Goal: Information Seeking & Learning: Check status

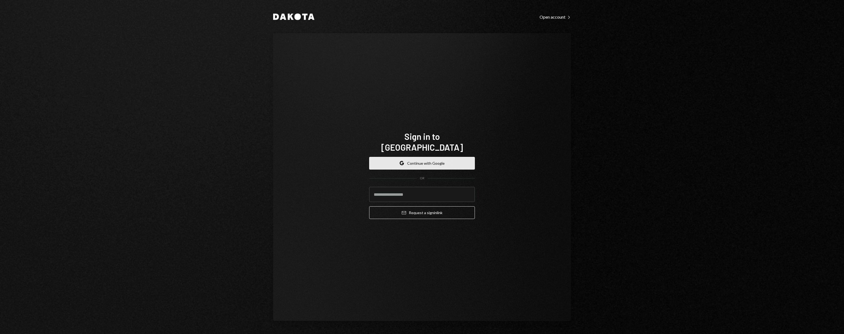
click at [405, 162] on button "Google Continue with Google" at bounding box center [422, 163] width 106 height 13
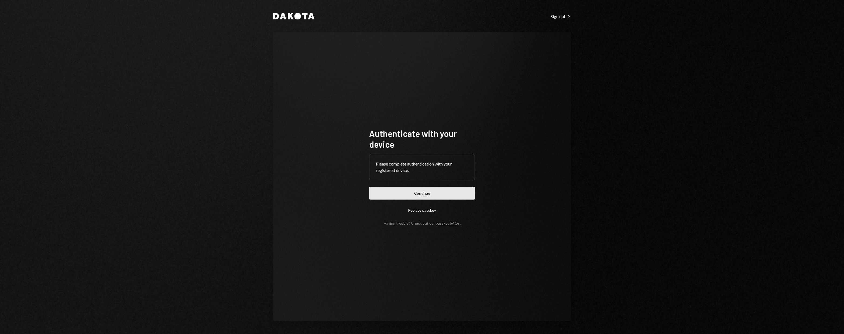
click at [426, 195] on button "Continue" at bounding box center [422, 193] width 106 height 13
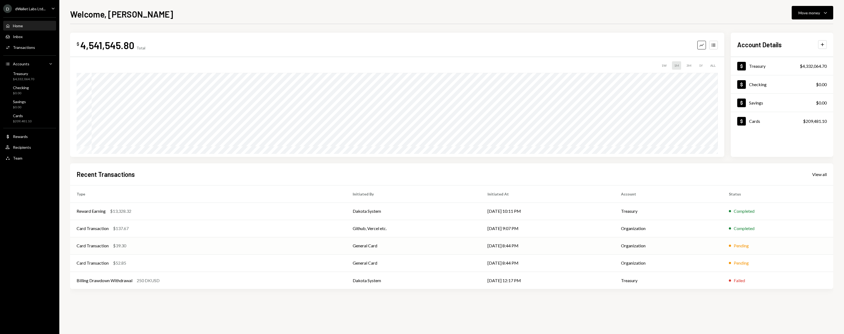
click at [413, 246] on td "General Card" at bounding box center [413, 245] width 135 height 17
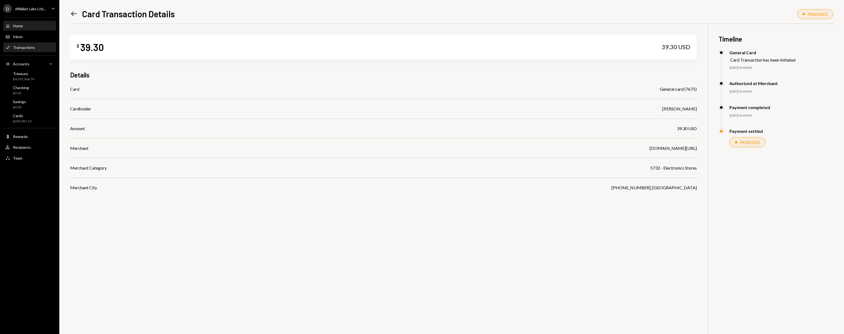
click at [36, 27] on div "Home Home" at bounding box center [29, 25] width 49 height 5
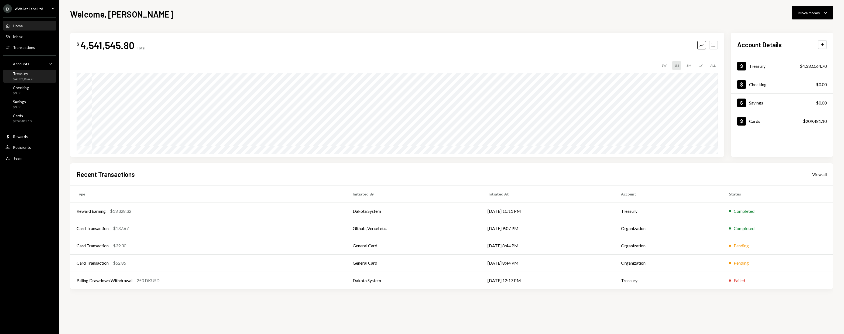
click at [21, 80] on div "$4,332,064.70" at bounding box center [23, 79] width 21 height 5
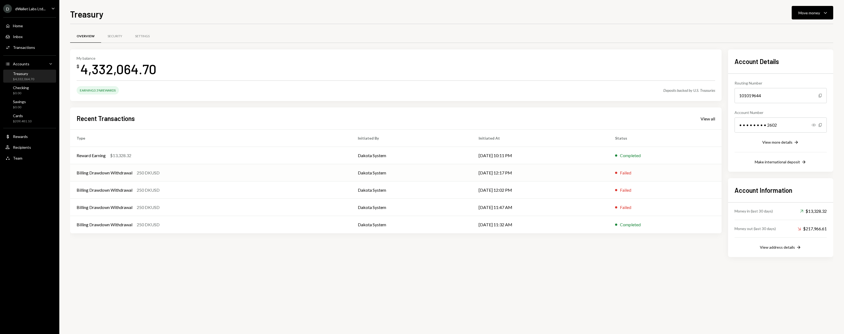
click at [182, 178] on td "Billing Drawdown Withdrawal 250 DKUSD" at bounding box center [210, 172] width 281 height 17
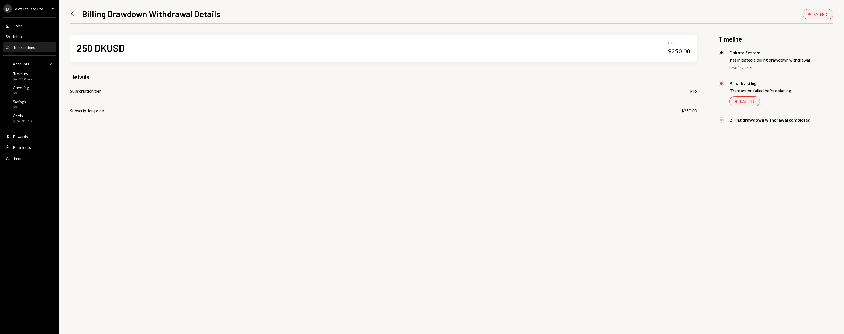
click at [765, 90] on div "Transaction failed before signing." at bounding box center [762, 90] width 62 height 5
click at [772, 105] on div "FAILED" at bounding box center [782, 101] width 104 height 10
click at [744, 98] on div "FAILED" at bounding box center [745, 101] width 30 height 10
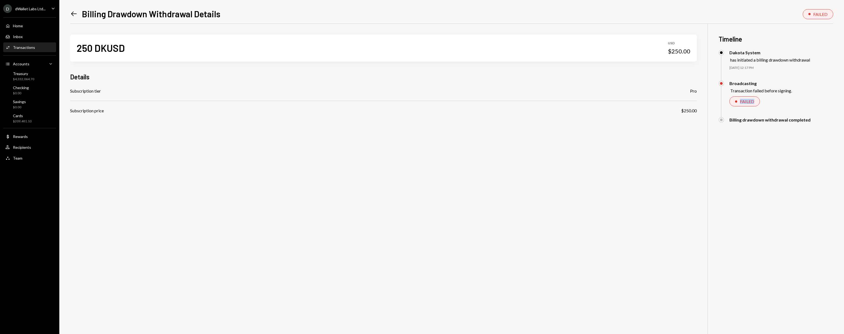
click at [744, 98] on div "FAILED" at bounding box center [745, 101] width 30 height 10
click at [744, 102] on div "FAILED" at bounding box center [747, 101] width 14 height 5
click at [753, 59] on div "has initiated a billing drawdown withdrawal" at bounding box center [771, 59] width 80 height 5
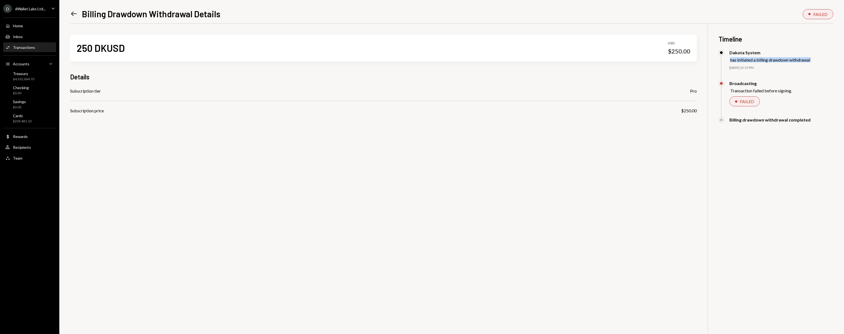
click at [753, 59] on div "has initiated a billing drawdown withdrawal" at bounding box center [771, 59] width 80 height 5
click at [757, 64] on div "Dakota System has initiated a billing drawdown withdrawal 09/28/25 12:17 PM" at bounding box center [776, 65] width 115 height 31
click at [741, 98] on div "FAILED" at bounding box center [745, 101] width 30 height 10
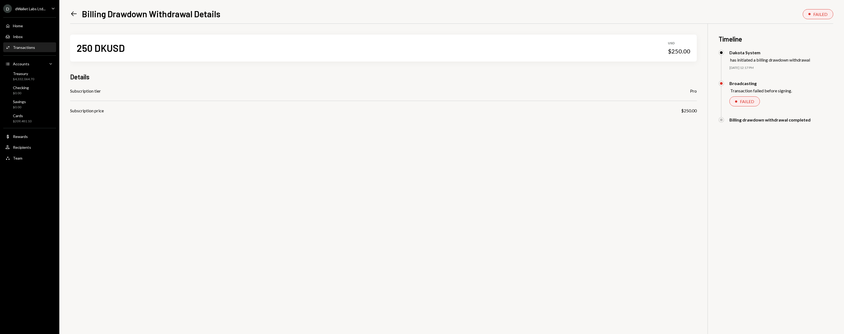
click at [223, 73] on div "Details" at bounding box center [383, 76] width 627 height 9
click at [70, 11] on icon "Left Arrow" at bounding box center [74, 14] width 8 height 8
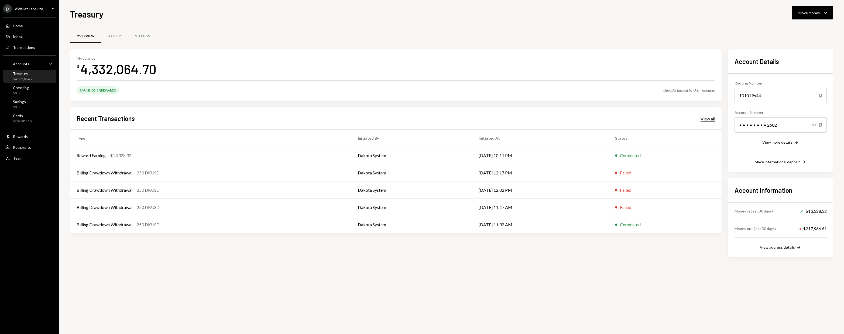
click at [712, 118] on div "View all" at bounding box center [708, 118] width 15 height 5
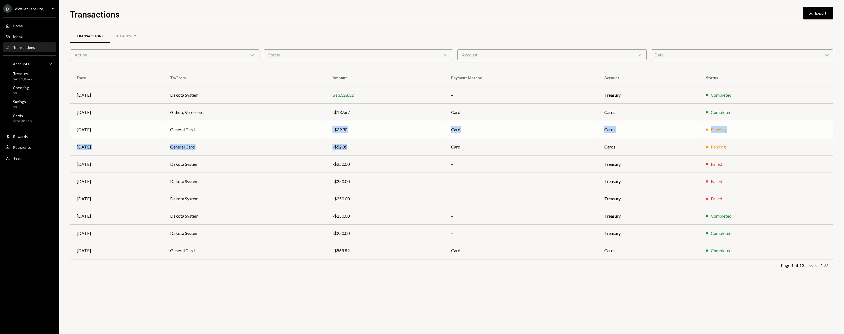
drag, startPoint x: 388, startPoint y: 152, endPoint x: 311, endPoint y: 128, distance: 80.9
click at [311, 128] on tbody "Sep 29 Dakota System $13,328.32 – Treasury Completed Sep 28 Github, Vercel etc.…" at bounding box center [451, 172] width 763 height 173
click at [388, 168] on td "-$250.00" at bounding box center [385, 163] width 119 height 17
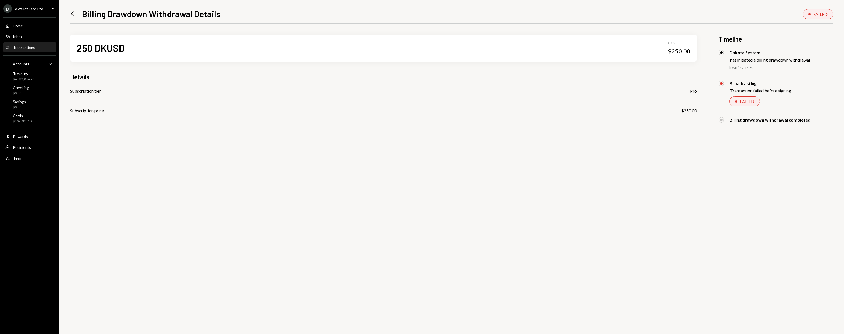
click at [31, 79] on div "$4,332,064.70" at bounding box center [23, 79] width 21 height 5
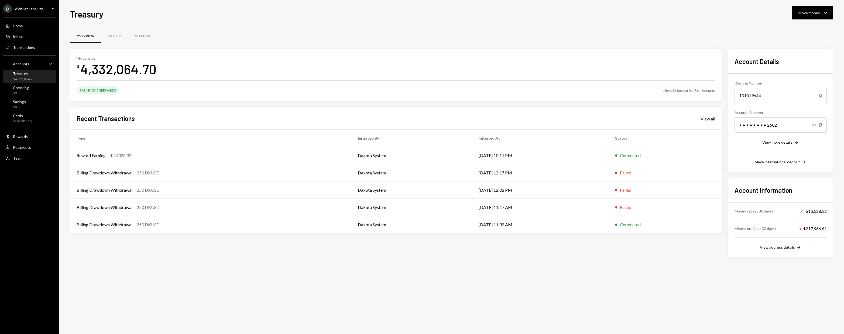
click at [30, 79] on div "$4,332,064.70" at bounding box center [23, 79] width 21 height 5
click at [705, 121] on div "View all" at bounding box center [708, 118] width 15 height 5
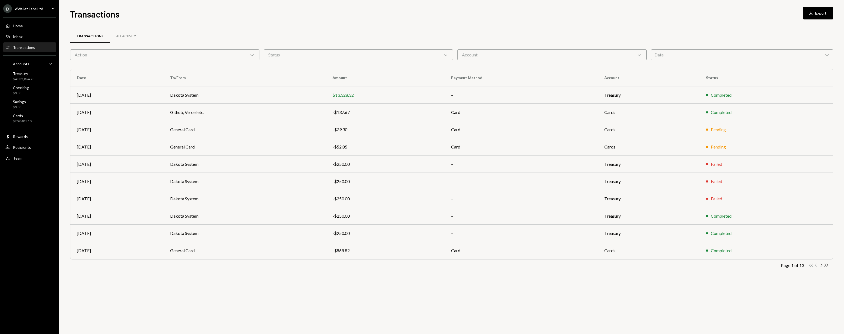
click at [821, 265] on icon "Chevron Right" at bounding box center [821, 265] width 5 height 5
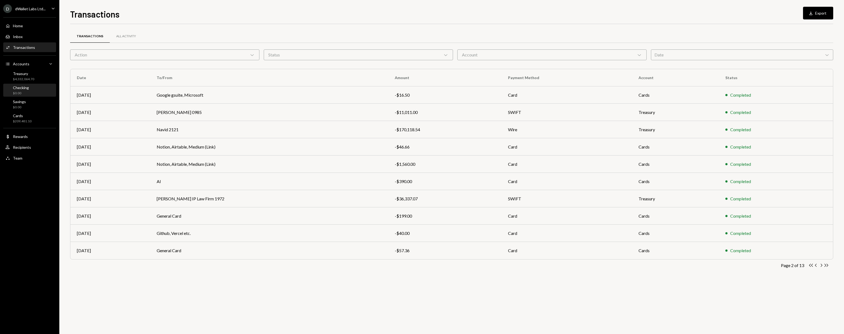
click at [26, 85] on div "Checking" at bounding box center [21, 87] width 16 height 5
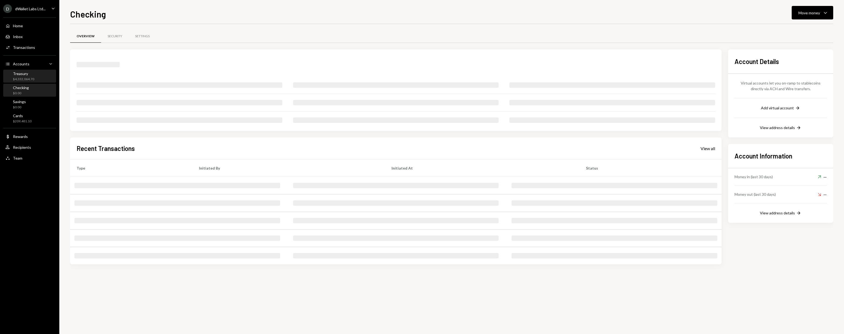
click at [29, 79] on div "$4,332,064.70" at bounding box center [23, 79] width 21 height 5
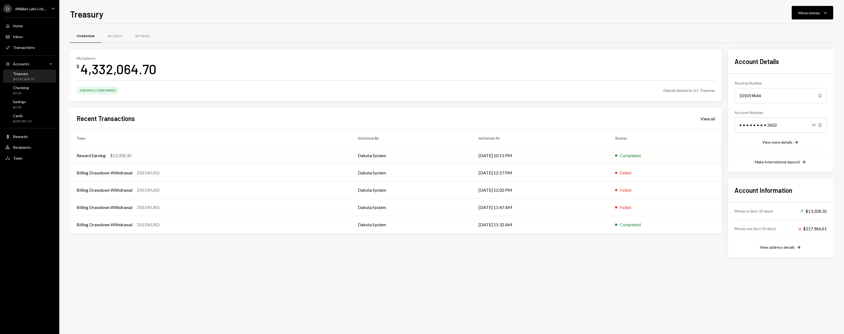
click at [211, 158] on div "Reward Earning $13,328.32" at bounding box center [211, 155] width 268 height 6
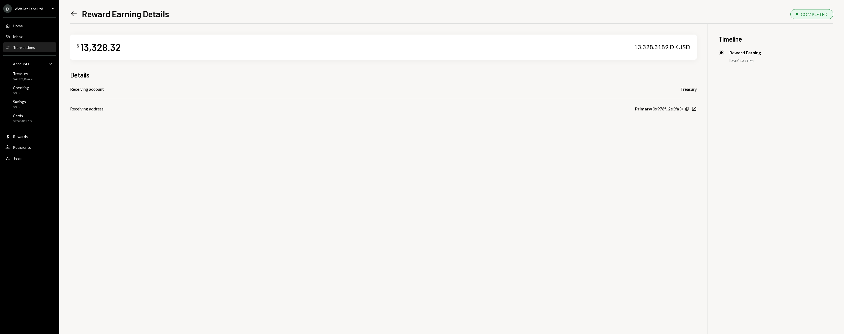
click at [646, 47] on div "13,328.3189 DKUSD" at bounding box center [663, 47] width 56 height 8
click at [639, 59] on div "$ 13,328.32 13,328.3189 DKUSD Details Receiving account Treasury Receiving addr…" at bounding box center [383, 68] width 627 height 88
click at [71, 16] on icon "Left Arrow" at bounding box center [74, 14] width 8 height 8
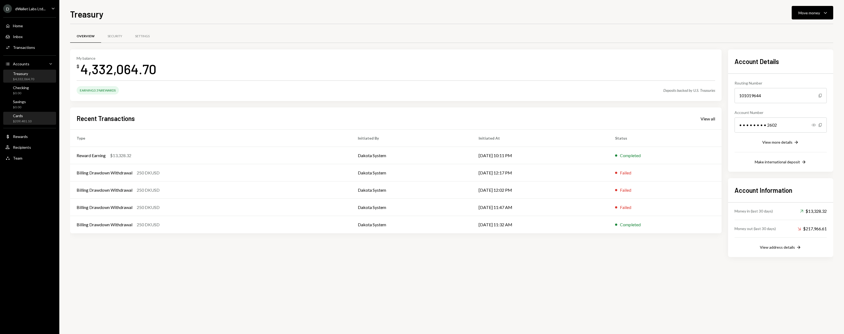
click at [34, 116] on div "Cards $209,481.10" at bounding box center [29, 118] width 49 height 10
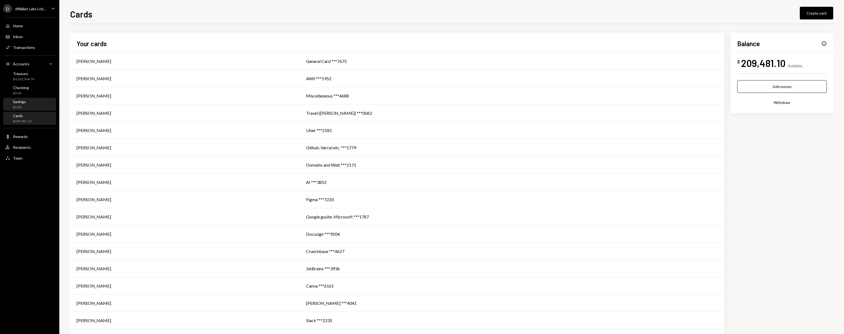
click at [28, 106] on div "Savings $0.00" at bounding box center [29, 104] width 49 height 10
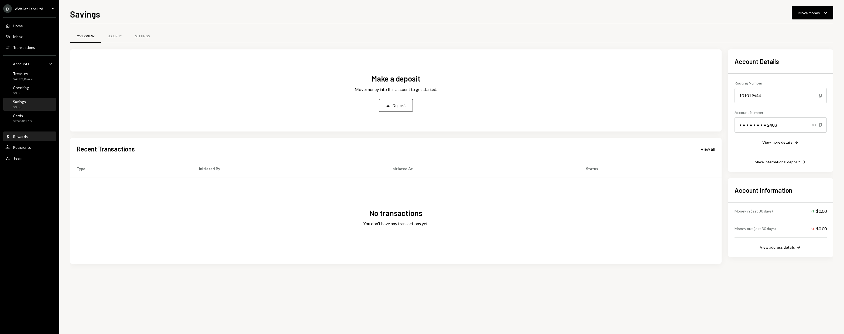
click at [35, 139] on div "Dollar Rewards" at bounding box center [29, 136] width 49 height 9
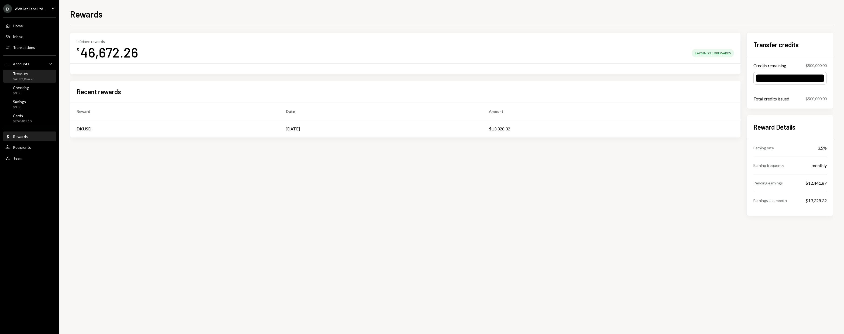
click at [37, 73] on div "Treasury $4,332,064.70" at bounding box center [29, 76] width 49 height 10
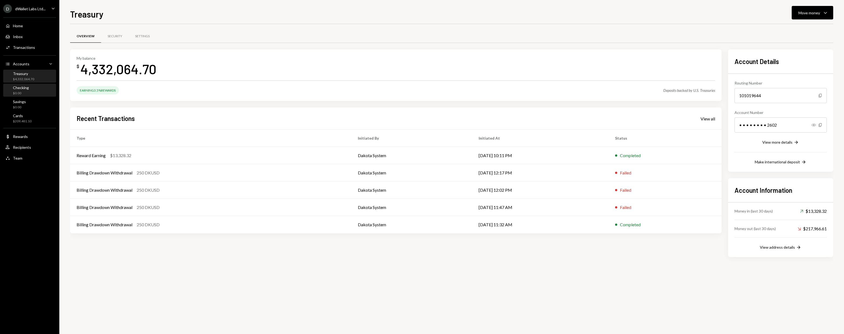
click at [39, 89] on div "Checking $0.00" at bounding box center [29, 90] width 49 height 10
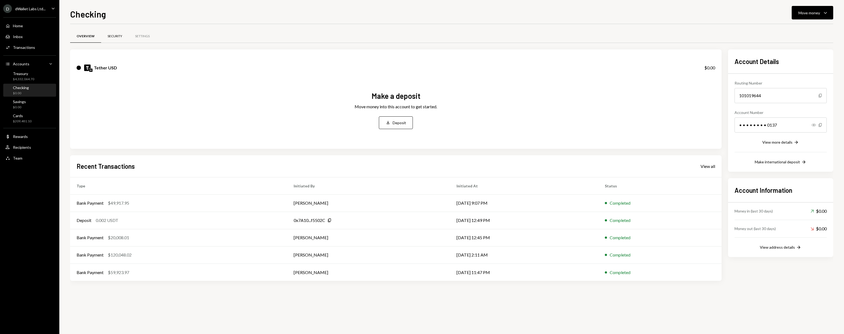
click at [114, 34] on div "Security" at bounding box center [115, 36] width 15 height 5
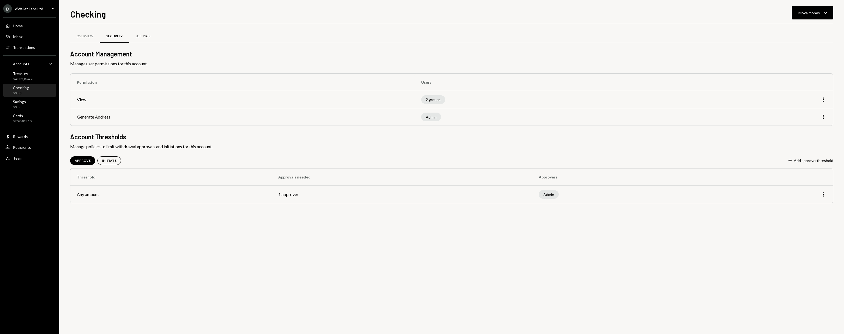
click at [152, 39] on div "Settings" at bounding box center [143, 36] width 28 height 13
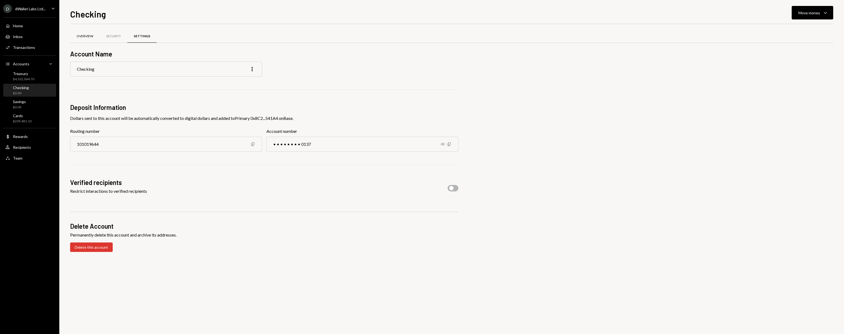
click at [78, 38] on div "Overview" at bounding box center [85, 36] width 17 height 5
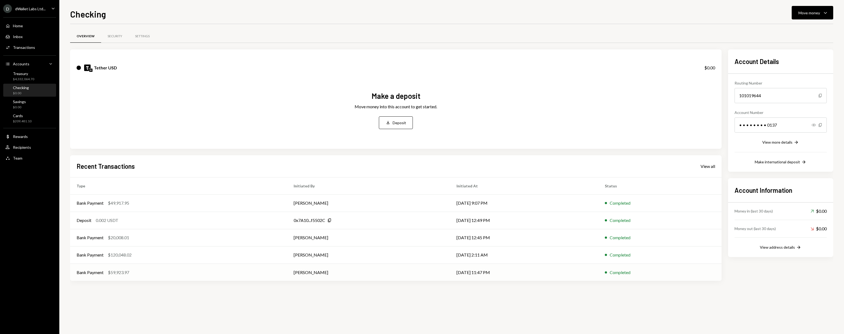
drag, startPoint x: 284, startPoint y: 202, endPoint x: 378, endPoint y: 271, distance: 116.9
click at [378, 271] on tbody "Bank Payment $49,917.95 [PERSON_NAME] [DATE] 9:07 PM Completed Deposit 0.002 US…" at bounding box center [396, 237] width 652 height 86
click at [383, 297] on div "Overview Security Settings Tether USD $0.00 Make a deposit Move money into this…" at bounding box center [452, 179] width 764 height 310
click at [39, 77] on div "Treasury $4,332,064.70" at bounding box center [29, 76] width 49 height 10
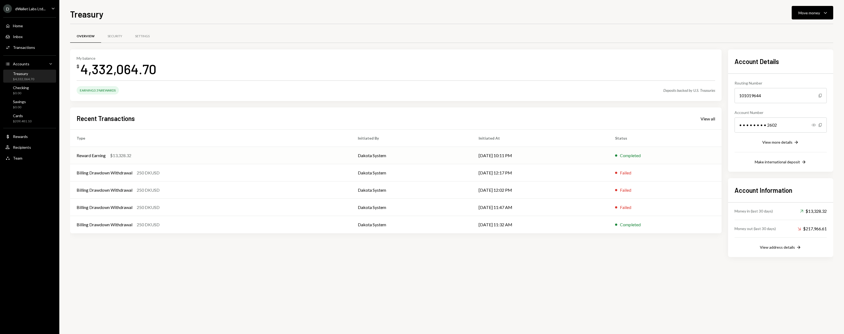
drag, startPoint x: 514, startPoint y: 157, endPoint x: 471, endPoint y: 156, distance: 43.7
click at [472, 156] on td "[DATE] 10:11 PM" at bounding box center [540, 155] width 137 height 17
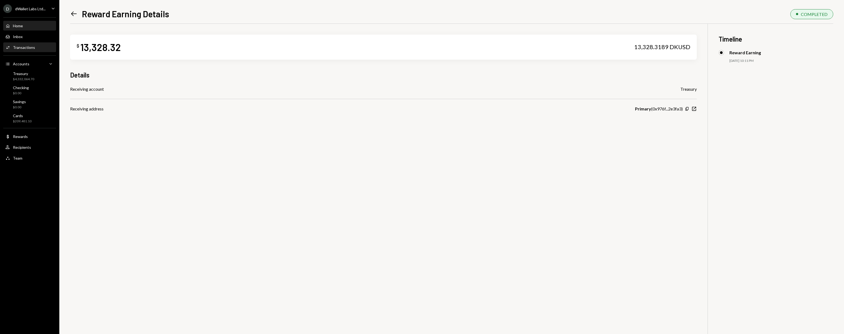
click at [29, 21] on div "Home Home" at bounding box center [29, 25] width 49 height 9
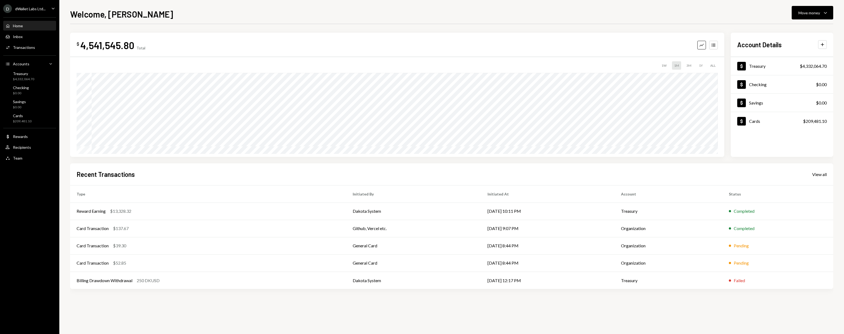
click at [52, 8] on icon "Caret Down" at bounding box center [53, 8] width 6 height 6
click at [42, 8] on div "dWallet Labs Ltd..." at bounding box center [30, 8] width 30 height 5
click at [10, 8] on div "D" at bounding box center [7, 8] width 9 height 9
click at [148, 19] on div "Welcome, [PERSON_NAME] Move money Caret Down $ 4,541,545.80 Total Graph Account…" at bounding box center [452, 171] width 764 height 326
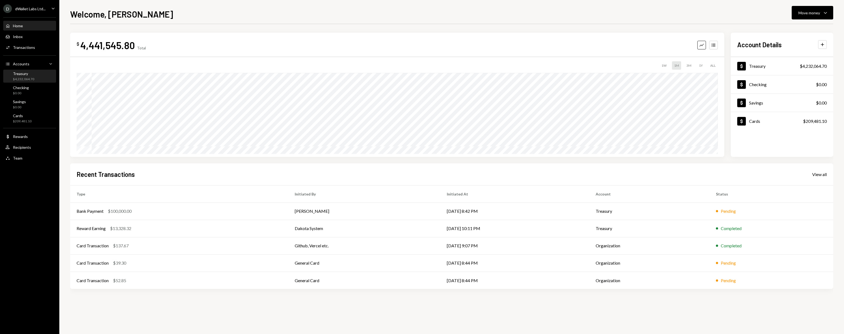
click at [31, 79] on div "$4,232,064.70" at bounding box center [23, 79] width 21 height 5
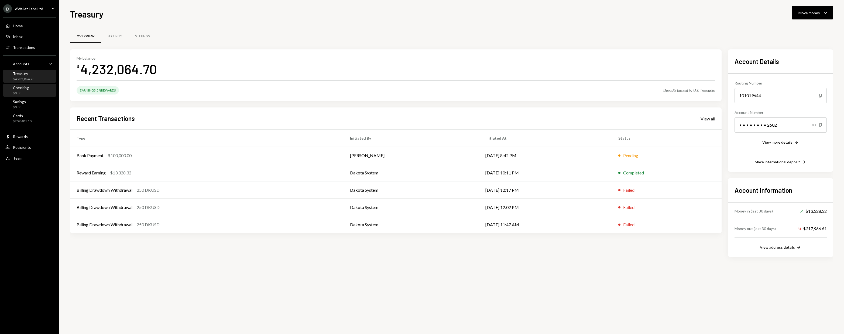
click at [38, 87] on div "Checking $0.00" at bounding box center [29, 90] width 49 height 10
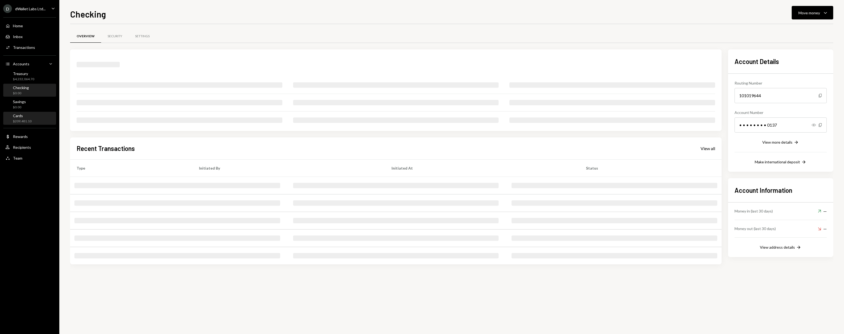
click at [45, 114] on div "Cards $209,481.10" at bounding box center [29, 118] width 49 height 10
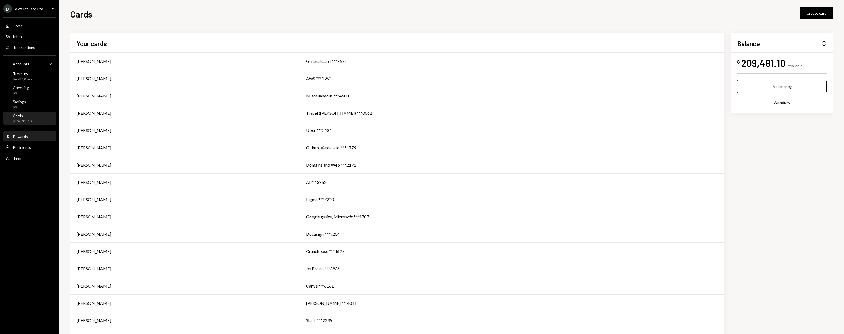
click at [36, 136] on div "Dollar Rewards" at bounding box center [29, 136] width 49 height 5
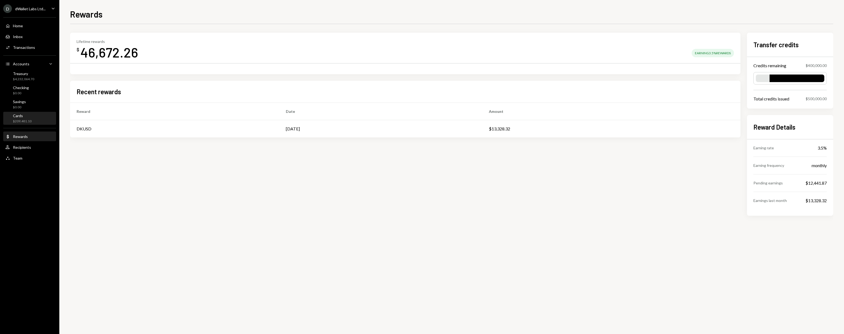
click at [35, 112] on link "Cards $209,481.10" at bounding box center [29, 118] width 53 height 13
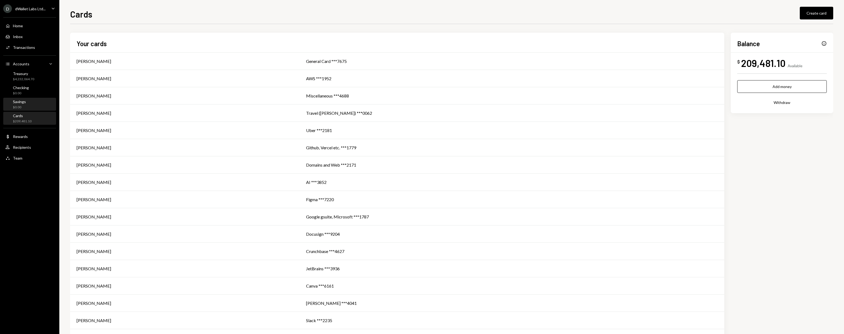
click at [32, 105] on div "Savings $0.00" at bounding box center [29, 104] width 49 height 10
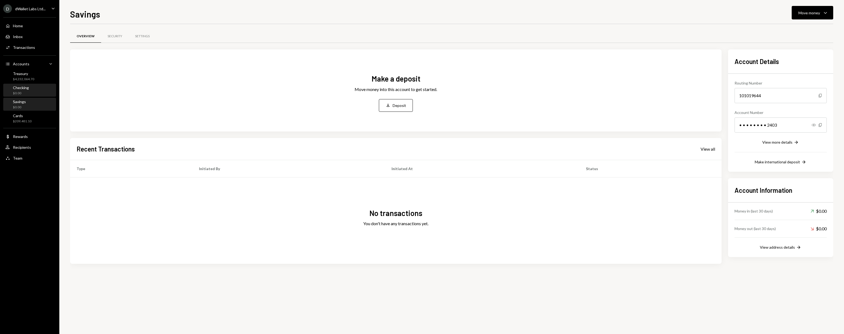
click at [36, 88] on div "Checking $0.00" at bounding box center [29, 90] width 49 height 10
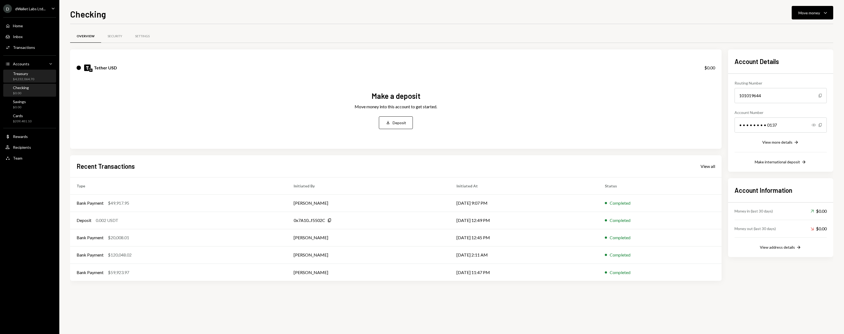
click at [36, 76] on div "Treasury $4,232,064.70" at bounding box center [29, 76] width 49 height 10
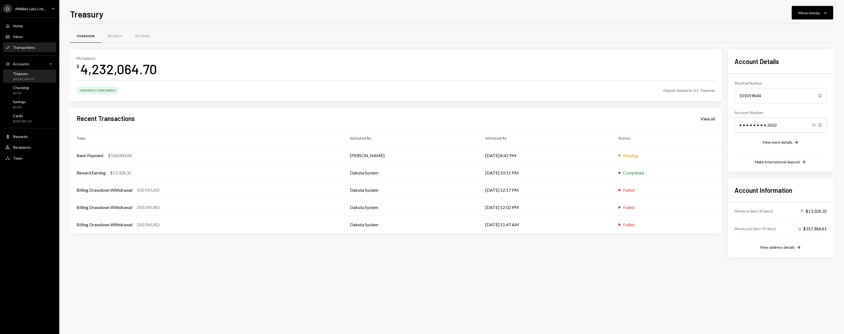
click at [35, 47] on div "Activities Transactions" at bounding box center [29, 47] width 49 height 5
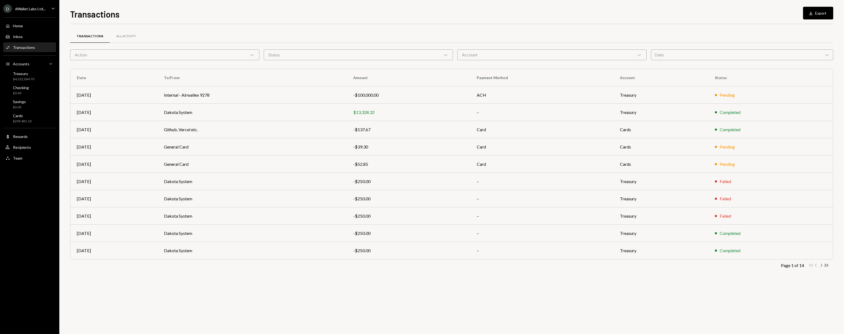
click at [823, 266] on icon "Chevron Right" at bounding box center [821, 265] width 5 height 5
